Goal: Information Seeking & Learning: Learn about a topic

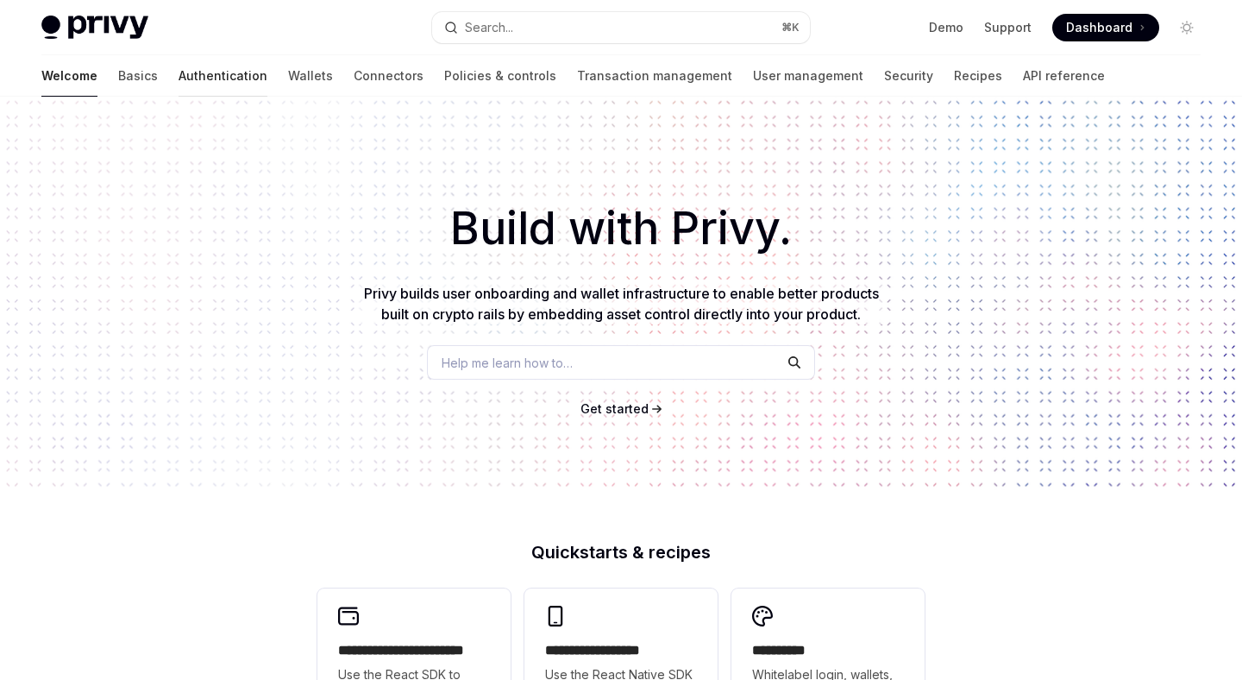
click at [179, 76] on link "Authentication" at bounding box center [223, 75] width 89 height 41
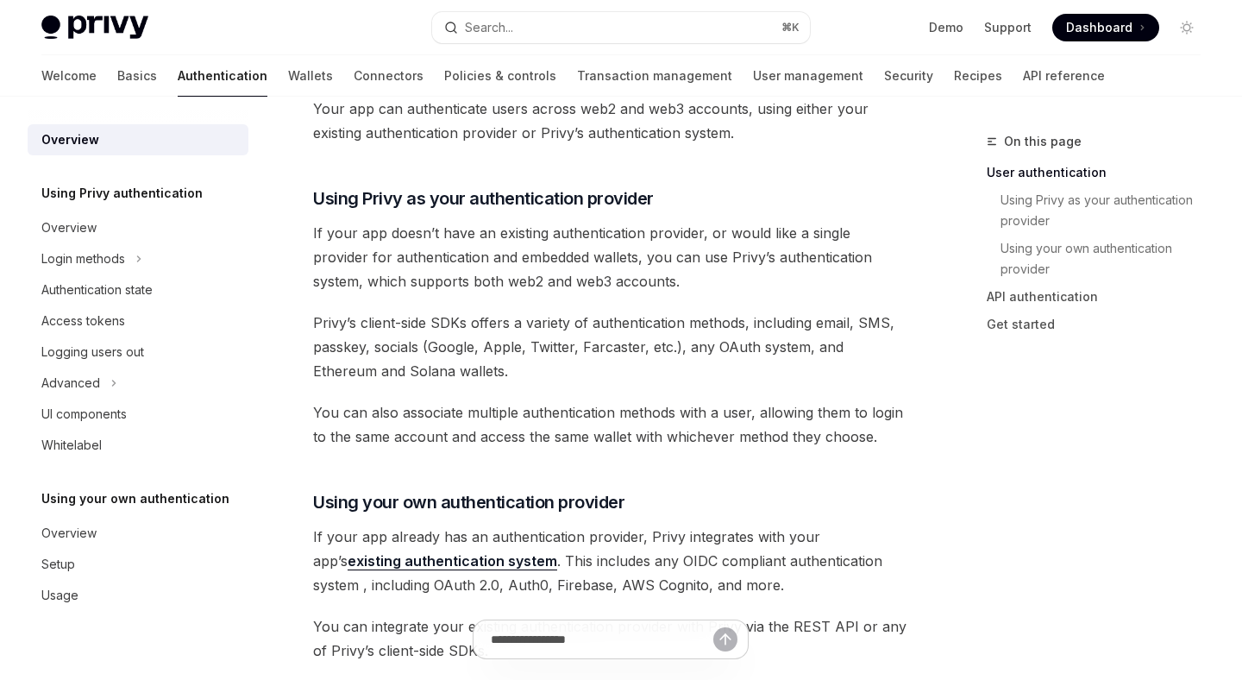
scroll to position [524, 0]
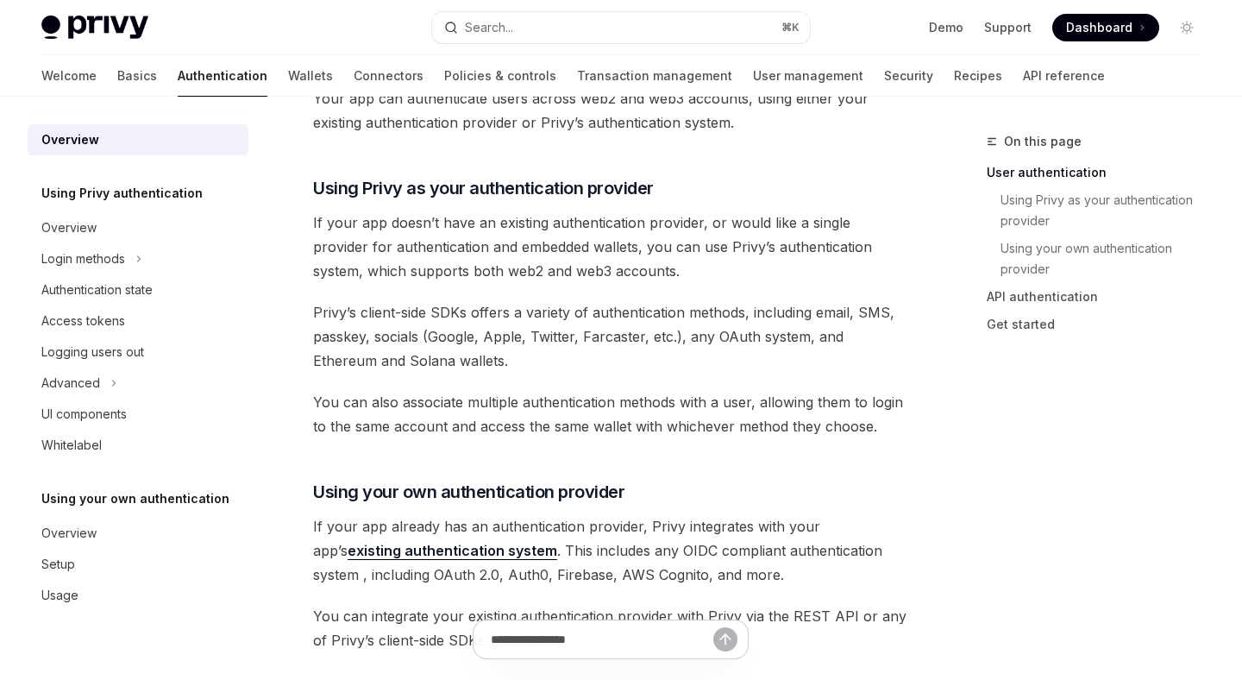
click at [360, 447] on div "Privy’s wallet system supports granular controls on who can access wallets and …" at bounding box center [610, 527] width 594 height 1718
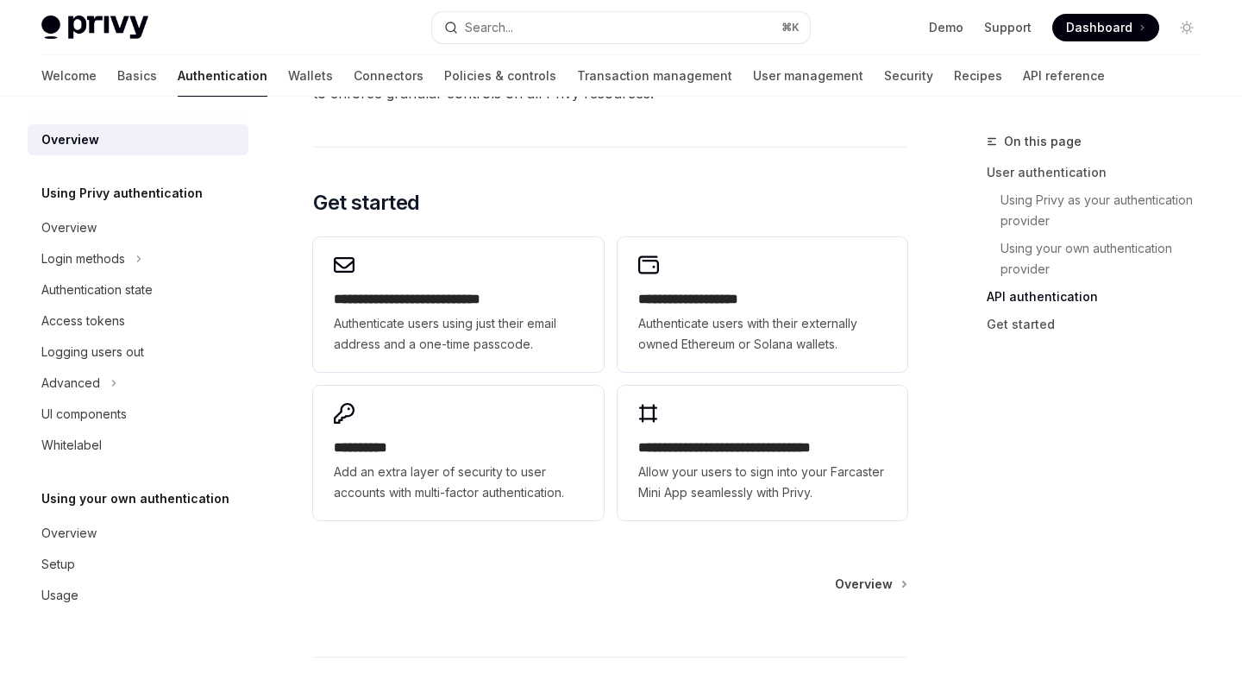
scroll to position [1386, 0]
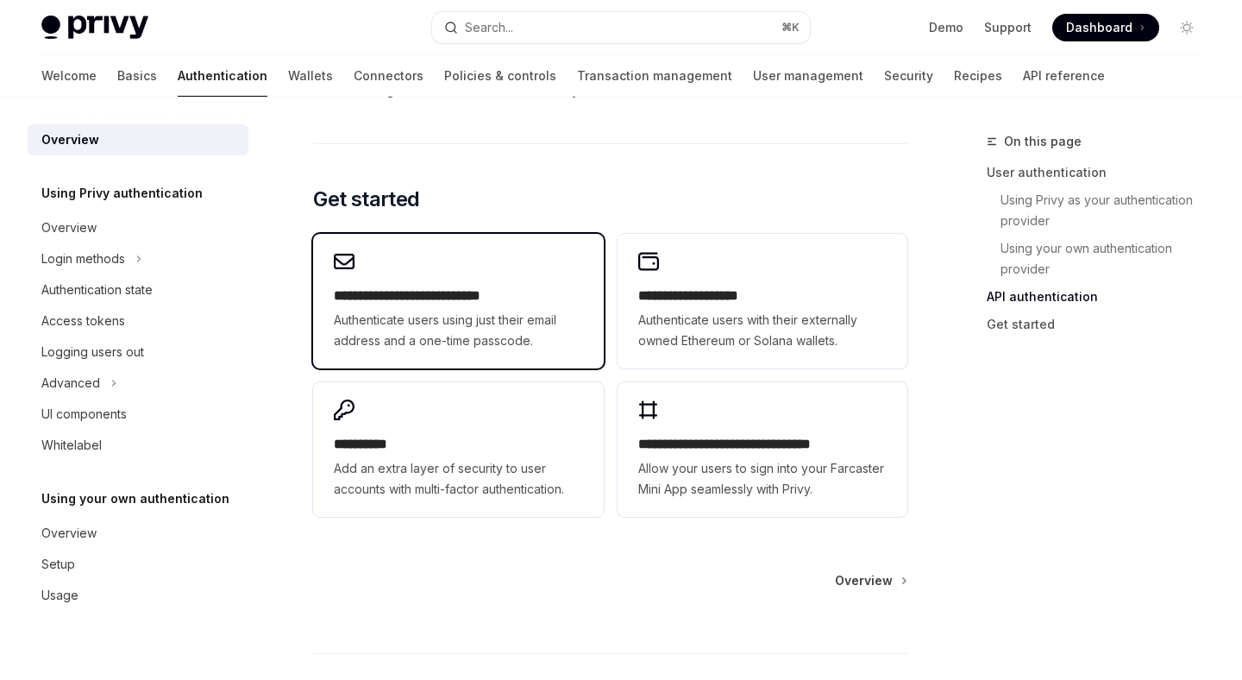
click at [509, 329] on span "Authenticate users using just their email address and a one-time passcode." at bounding box center [458, 330] width 248 height 41
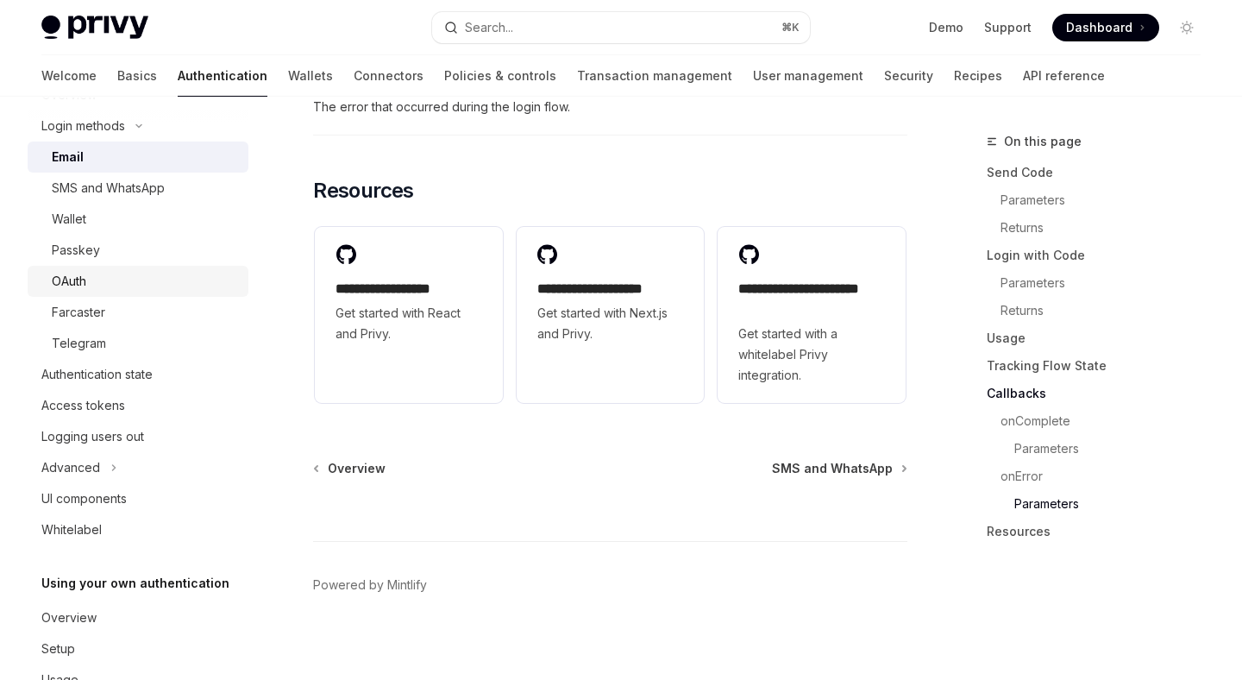
scroll to position [183, 0]
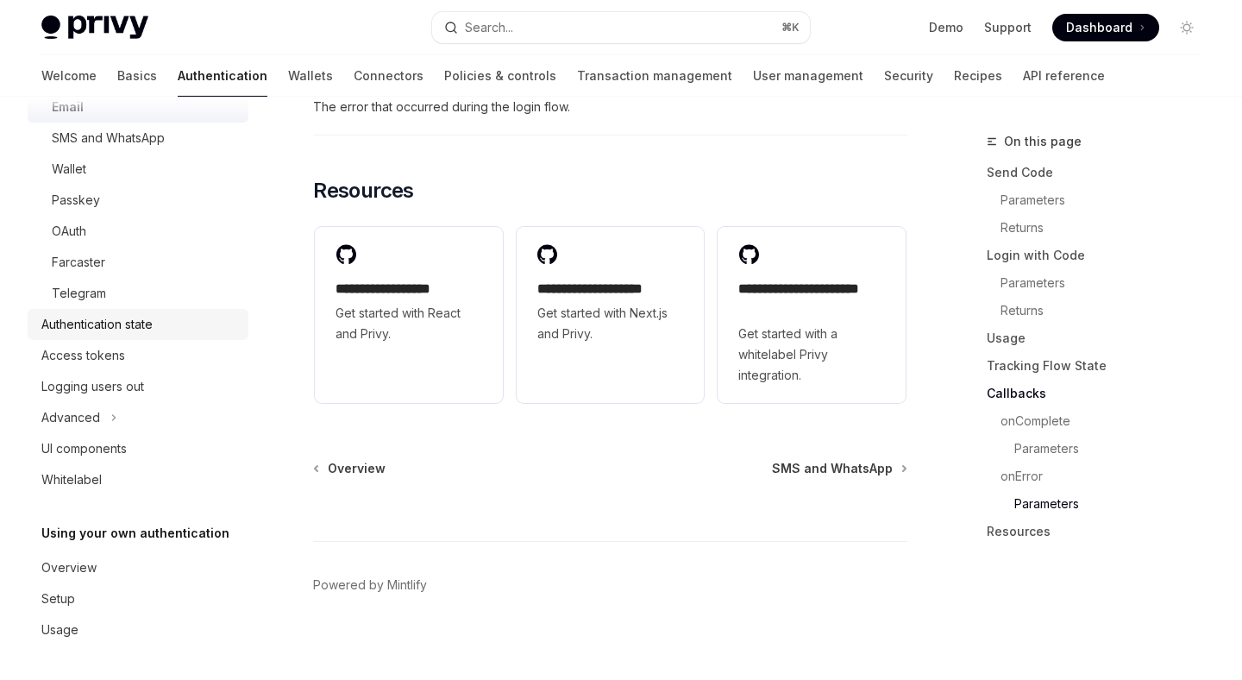
click at [121, 324] on div "Authentication state" at bounding box center [96, 324] width 111 height 21
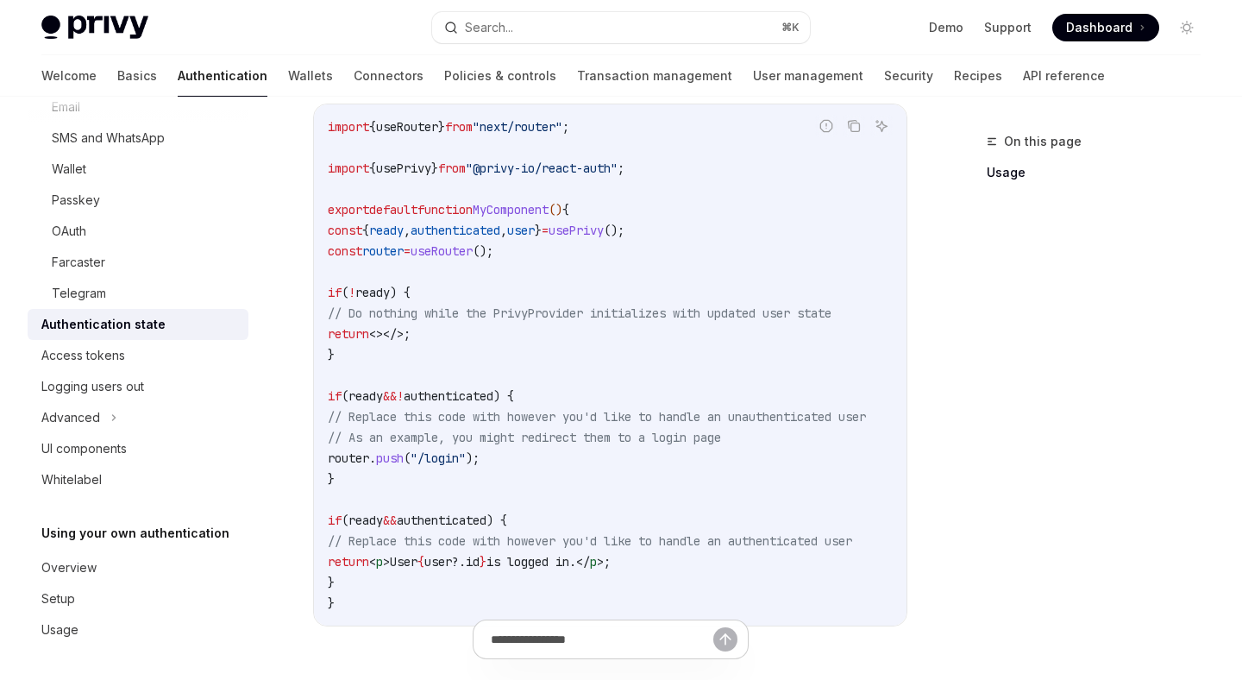
scroll to position [552, 0]
click at [190, 357] on div "Access tokens" at bounding box center [139, 355] width 197 height 21
type textarea "*"
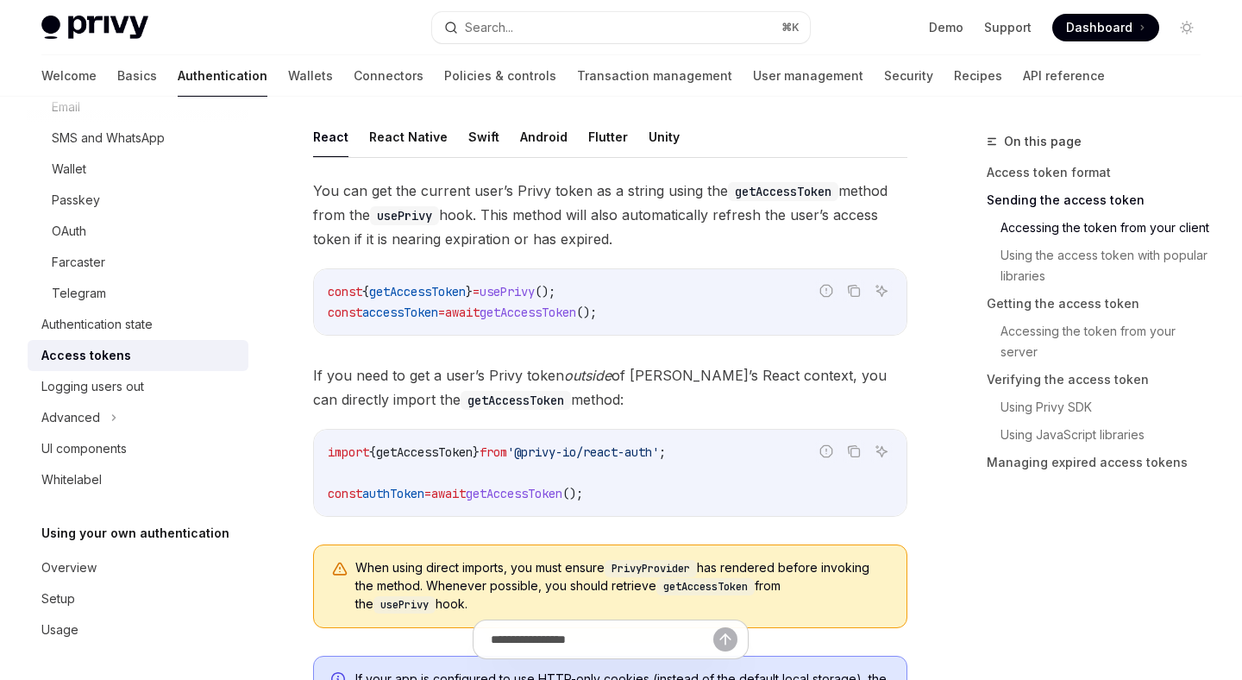
scroll to position [845, 0]
